Goal: Transaction & Acquisition: Purchase product/service

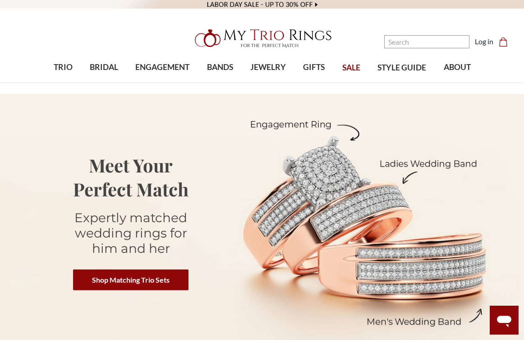
click at [230, 191] on img at bounding box center [262, 224] width 524 height 260
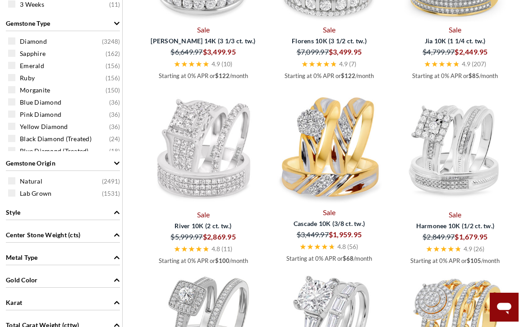
scroll to position [561, 0]
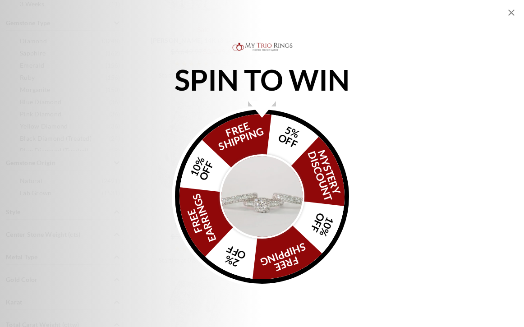
click at [246, 148] on div "FREE SHIPPING 5% OFF Mystery Discount 10% OFF FREE SHIPPING 2% OFF FREE EARRING…" at bounding box center [262, 197] width 174 height 174
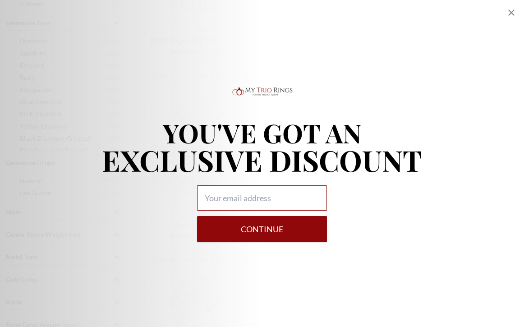
click at [257, 196] on input "Alia popup" at bounding box center [262, 197] width 130 height 25
type input "jennlight26@gmail.com"
click at [256, 223] on button "Continue" at bounding box center [262, 229] width 130 height 26
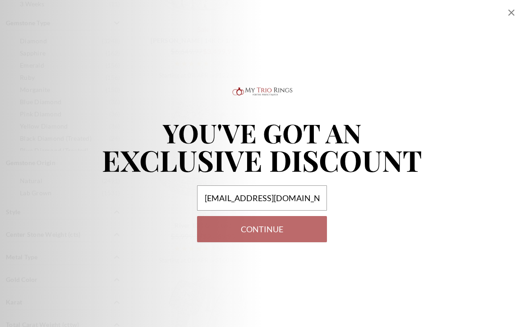
select select "US"
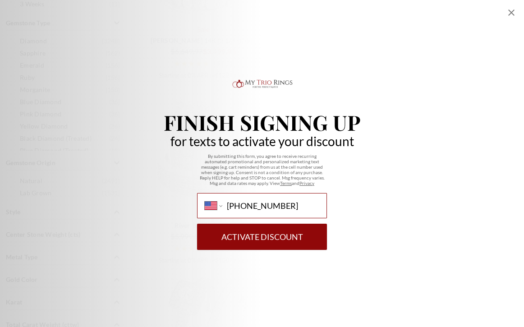
type input "(774) 259-2081"
click at [243, 235] on button "Activate Discount" at bounding box center [262, 237] width 130 height 26
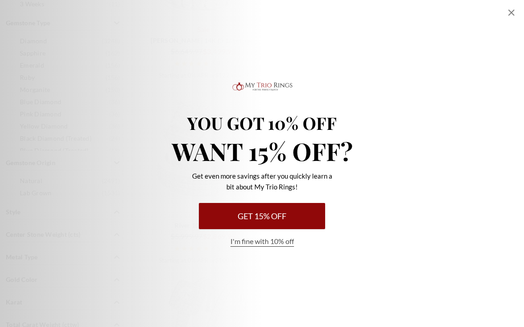
click at [269, 218] on button "Get 15% Off" at bounding box center [262, 216] width 126 height 26
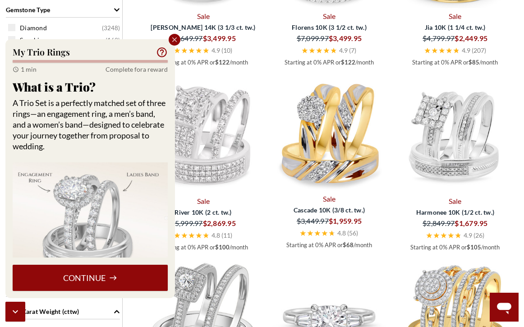
scroll to position [571, 0]
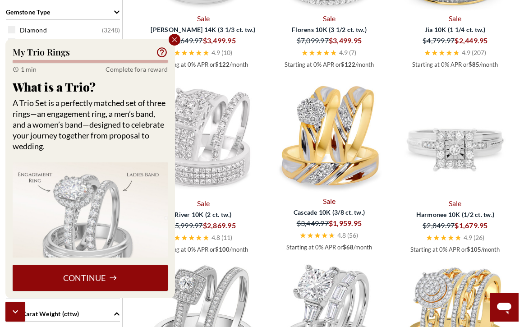
click at [456, 189] on img at bounding box center [455, 135] width 119 height 119
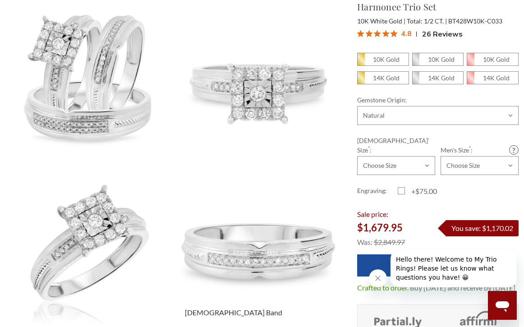
scroll to position [108, 0]
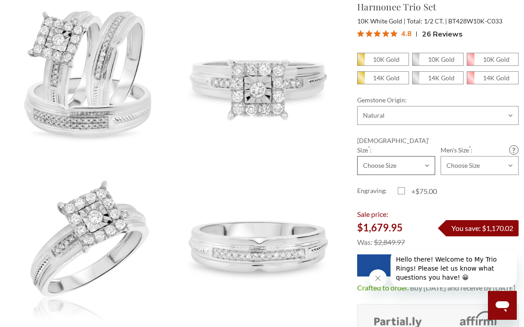
select select "21953824"
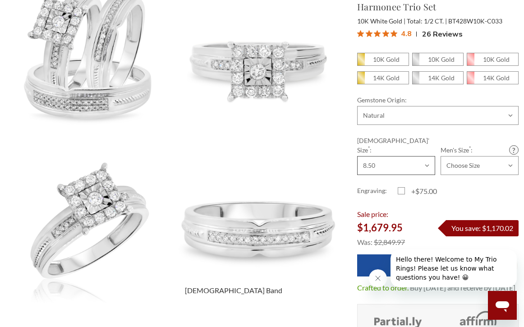
scroll to position [74, 0]
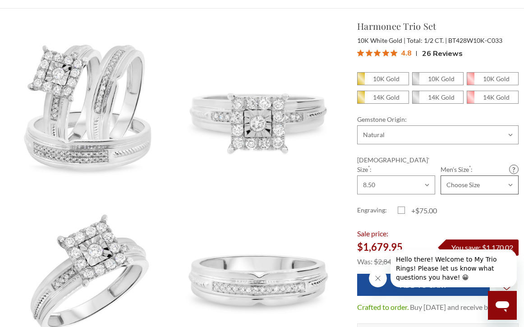
select select "21953868"
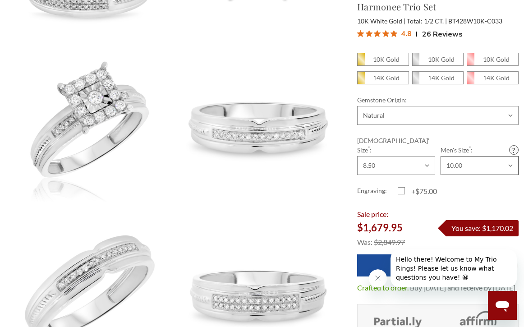
scroll to position [230, 0]
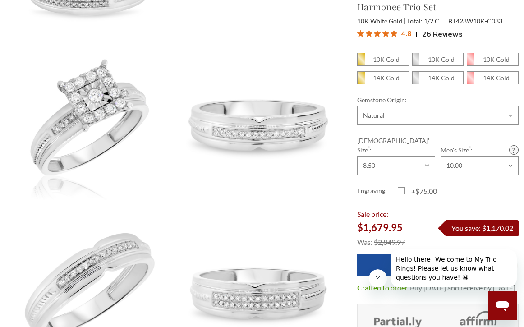
click at [382, 256] on div at bounding box center [443, 268] width 148 height 38
click at [423, 273] on button "Hello there! Welcome to My Trio Rings! Please let us know what questions you ha…" at bounding box center [454, 268] width 126 height 38
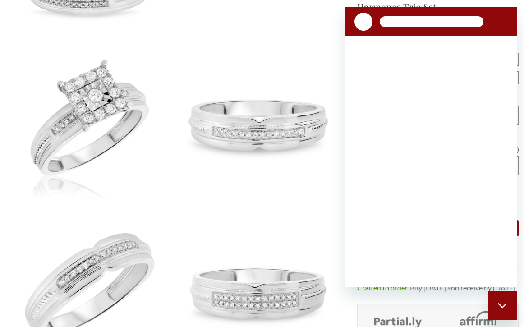
scroll to position [0, 0]
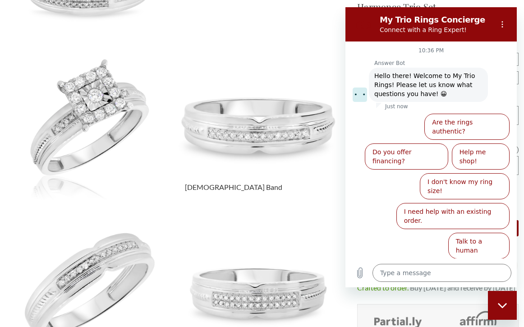
click at [309, 200] on img at bounding box center [258, 117] width 184 height 184
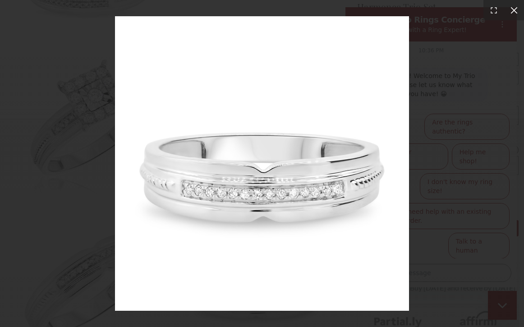
click at [511, 10] on icon at bounding box center [514, 10] width 9 height 9
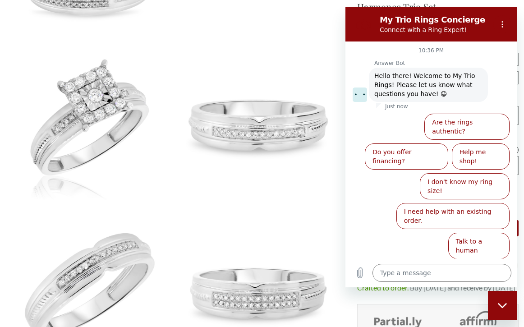
click at [346, 10] on section "My Trio Rings Concierge Connect with a Ring Expert!" at bounding box center [430, 24] width 171 height 34
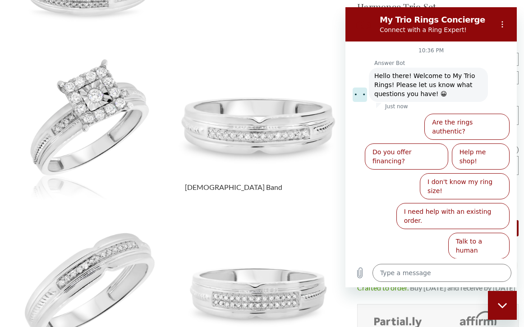
click at [294, 97] on img at bounding box center [258, 117] width 184 height 184
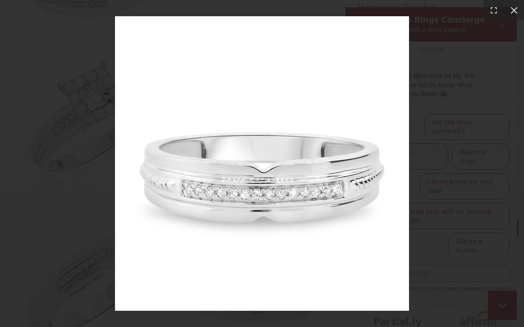
click at [507, 10] on div at bounding box center [514, 10] width 20 height 20
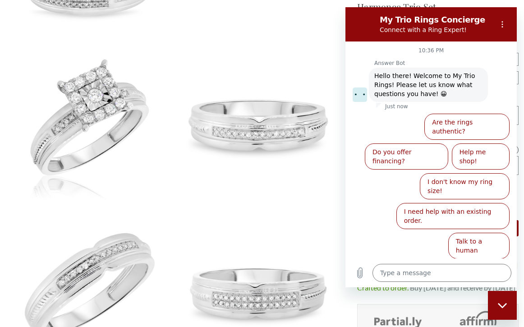
click at [514, 7] on section "My Trio Rings Concierge Connect with a Ring Expert!" at bounding box center [430, 24] width 171 height 34
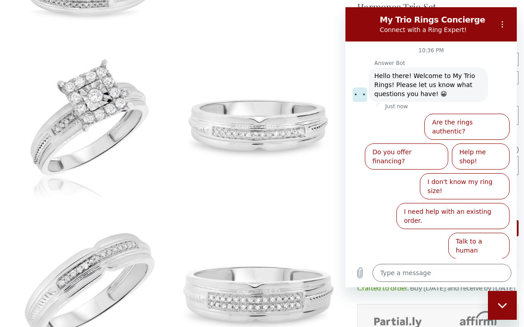
click at [341, 271] on img at bounding box center [258, 285] width 184 height 184
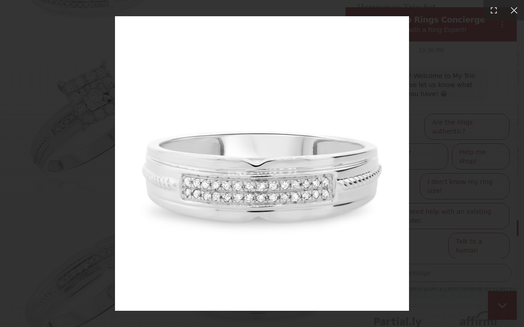
click at [329, 254] on img at bounding box center [262, 163] width 294 height 294
click at [514, 9] on icon at bounding box center [514, 10] width 9 height 9
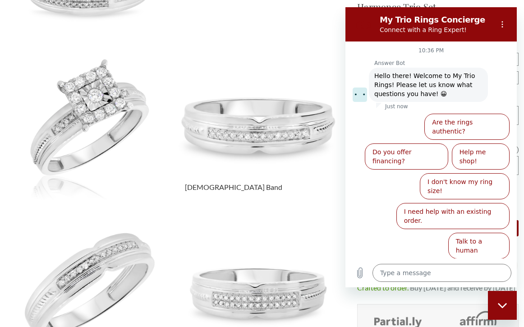
click at [309, 74] on img at bounding box center [258, 117] width 184 height 184
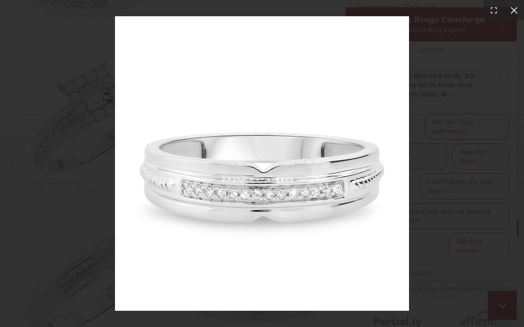
click at [511, 11] on icon at bounding box center [514, 10] width 9 height 9
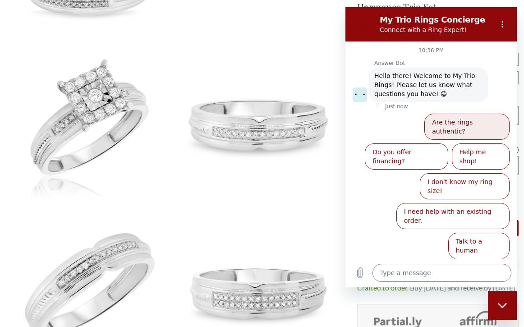
click at [474, 123] on button "Are the rings authentic?" at bounding box center [466, 127] width 85 height 26
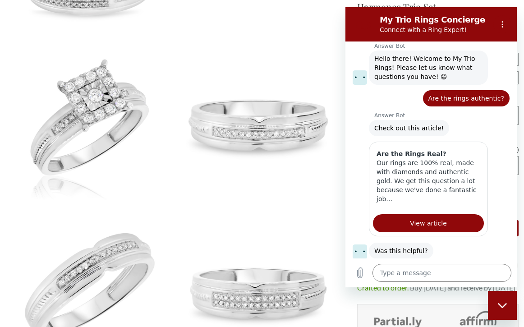
scroll to position [40, 0]
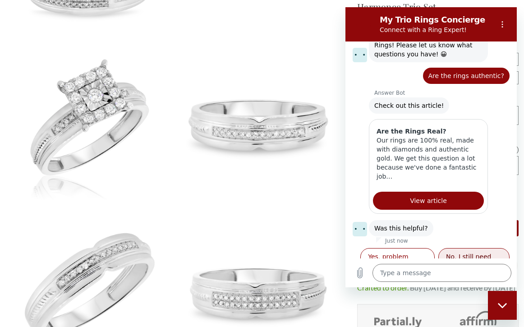
click at [462, 249] on button "No, I still need help" at bounding box center [473, 261] width 71 height 26
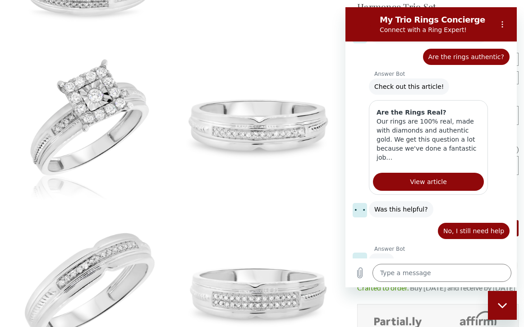
scroll to position [58, 0]
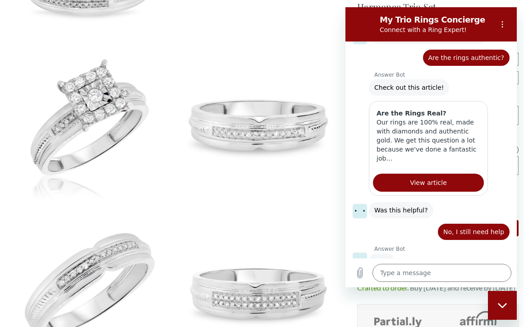
type textarea "x"
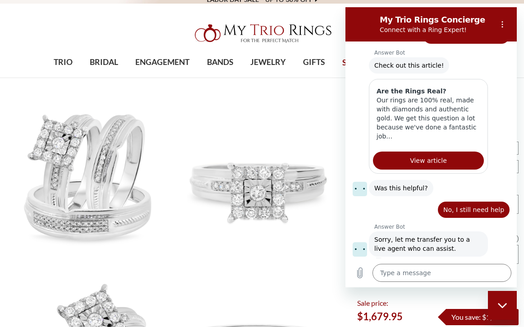
scroll to position [79, 0]
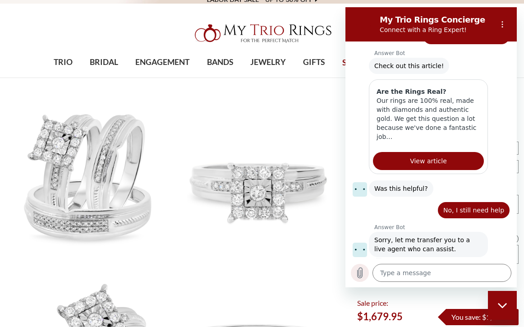
click at [360, 274] on icon "Upload file" at bounding box center [359, 272] width 11 height 11
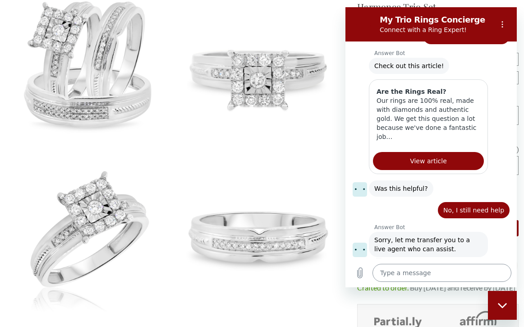
scroll to position [118, 0]
click at [503, 22] on icon "Options menu" at bounding box center [502, 24] width 7 height 7
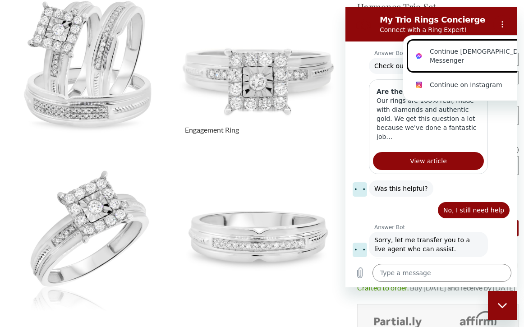
click at [331, 106] on img at bounding box center [258, 60] width 184 height 184
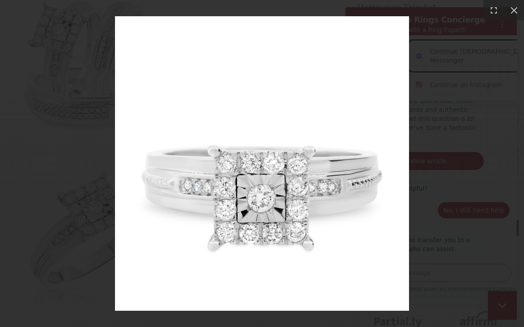
click at [428, 126] on div at bounding box center [262, 163] width 524 height 327
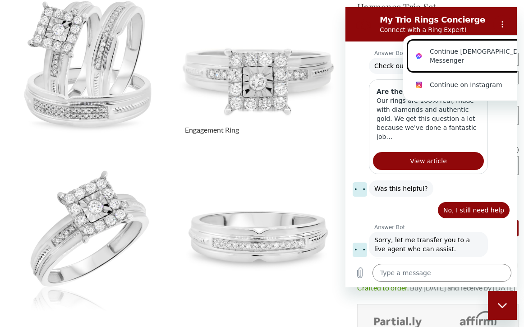
click at [296, 142] on img at bounding box center [258, 60] width 184 height 184
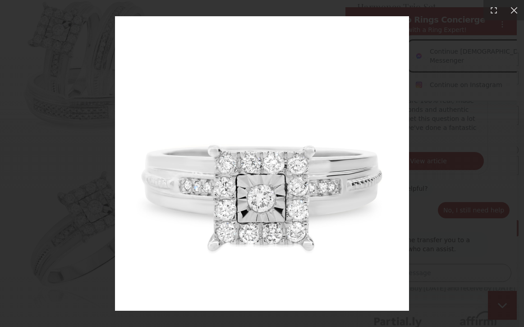
click at [455, 141] on div at bounding box center [262, 163] width 524 height 327
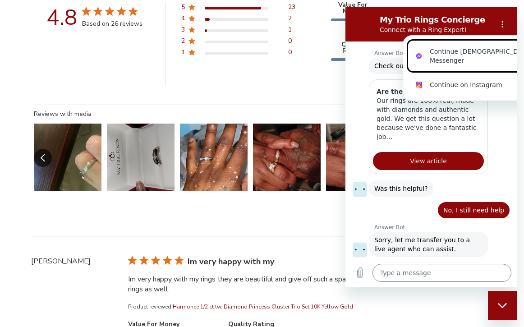
scroll to position [1967, 0]
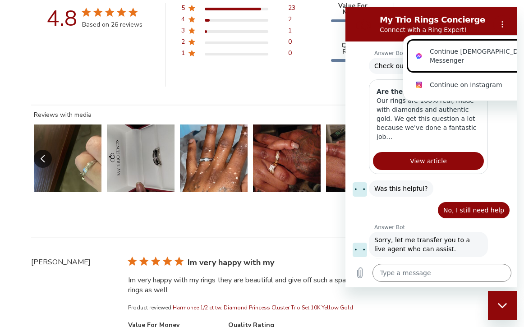
click at [278, 166] on button "Slide 4 of 14.\a Image of customer." at bounding box center [287, 158] width 68 height 68
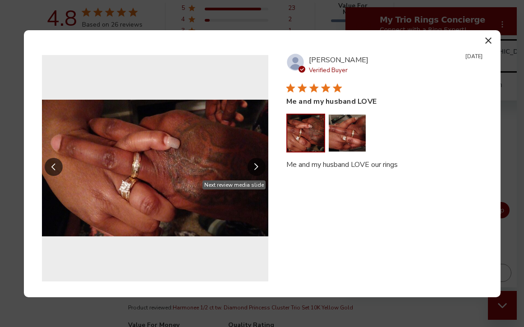
click at [257, 166] on icon "Slide Controls" at bounding box center [256, 166] width 4 height 7
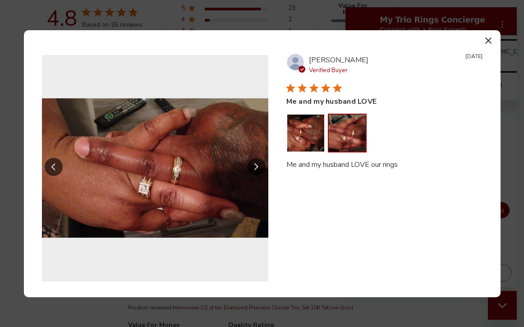
click at [257, 166] on icon "Slide Controls" at bounding box center [256, 166] width 4 height 7
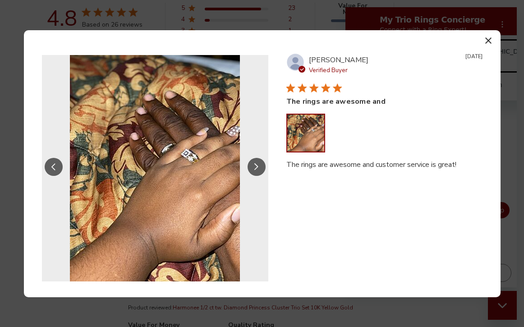
click at [257, 166] on icon "Slide Controls" at bounding box center [256, 166] width 4 height 7
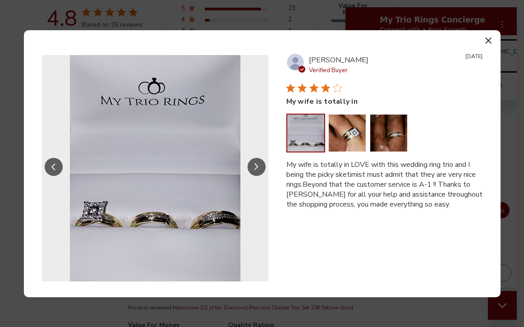
click at [257, 166] on icon "Slide Controls" at bounding box center [256, 166] width 4 height 7
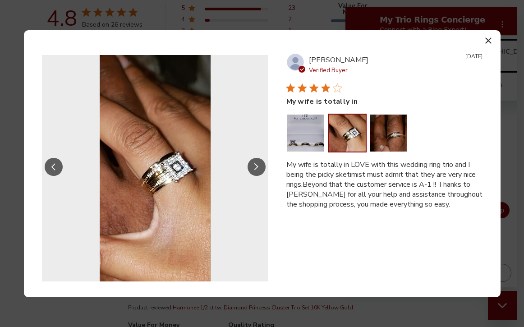
click at [257, 166] on icon "Slide Controls" at bounding box center [256, 166] width 4 height 7
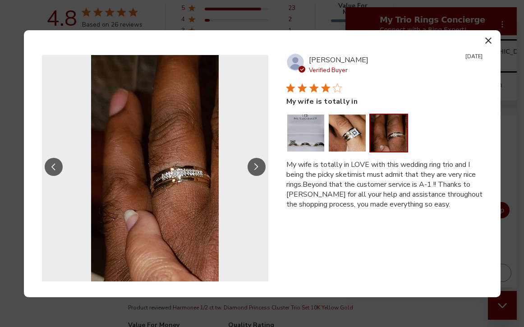
click at [257, 166] on icon "Slide Controls" at bounding box center [256, 166] width 4 height 7
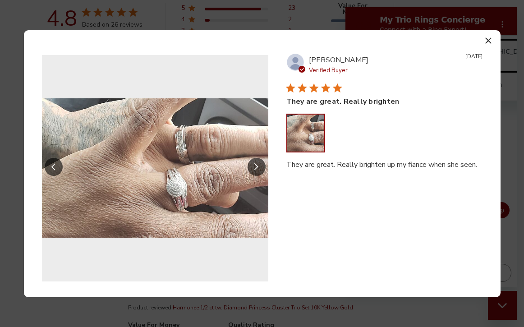
click at [257, 166] on icon "Slide Controls" at bounding box center [256, 166] width 4 height 7
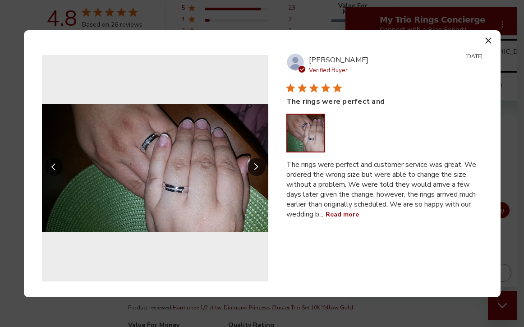
click at [257, 166] on icon "Slide Controls" at bounding box center [256, 166] width 4 height 7
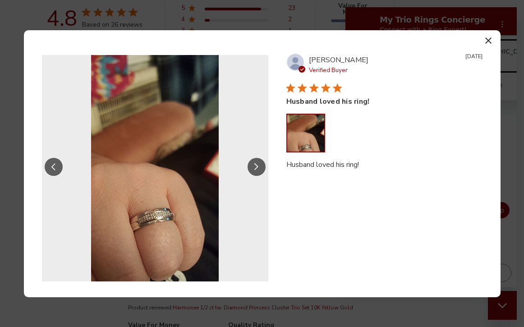
click at [257, 166] on icon "Slide Controls" at bounding box center [256, 166] width 4 height 7
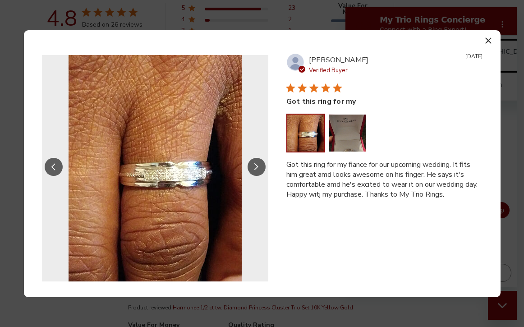
click at [257, 166] on icon "Slide Controls" at bounding box center [256, 166] width 4 height 7
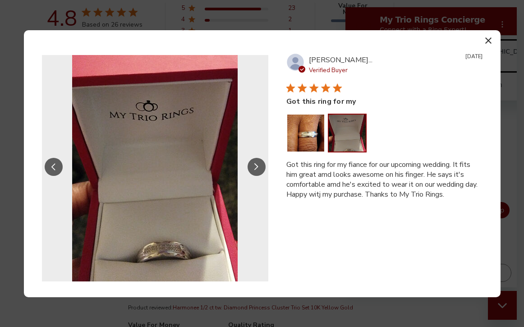
click at [257, 166] on icon "Slide Controls" at bounding box center [256, 166] width 4 height 7
click at [487, 37] on icon "button" at bounding box center [488, 40] width 6 height 6
